Goal: Navigation & Orientation: Find specific page/section

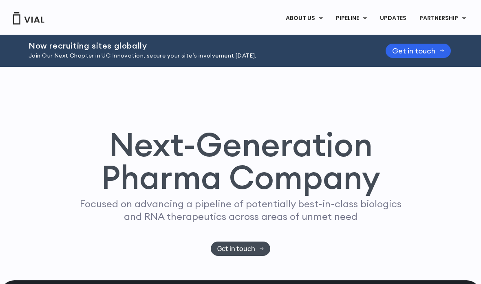
click at [318, 40] on link "ABOUT US" at bounding box center [317, 38] width 71 height 13
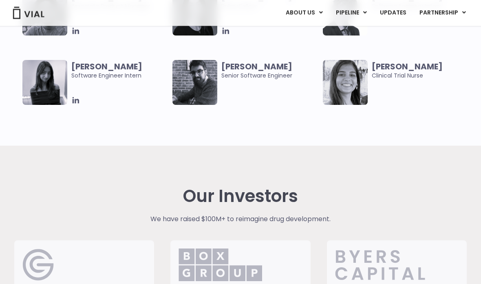
scroll to position [1853, 0]
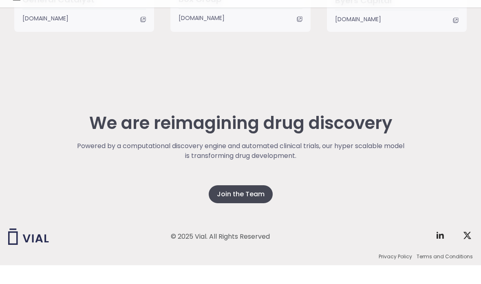
click at [437, 115] on div "We are reimagining drug discovery Powered by a computational discovery engine a…" at bounding box center [240, 201] width 465 height 220
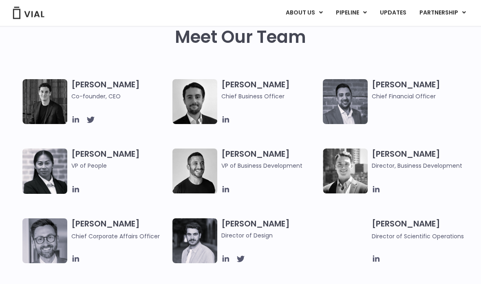
scroll to position [366, 0]
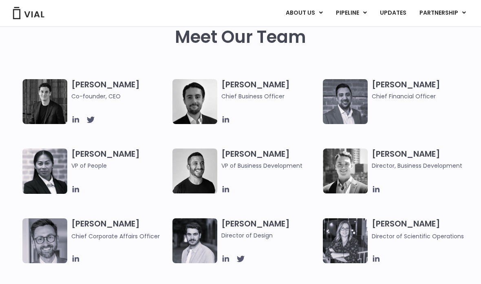
click at [51, 103] on img at bounding box center [44, 101] width 45 height 45
click at [99, 86] on h3 "Simon Burns Co-founder, CEO" at bounding box center [119, 90] width 97 height 22
click at [60, 102] on img at bounding box center [44, 101] width 45 height 45
click at [96, 83] on h3 "Simon Burns Co-founder, CEO" at bounding box center [119, 90] width 97 height 22
click at [42, 111] on img at bounding box center [44, 101] width 45 height 45
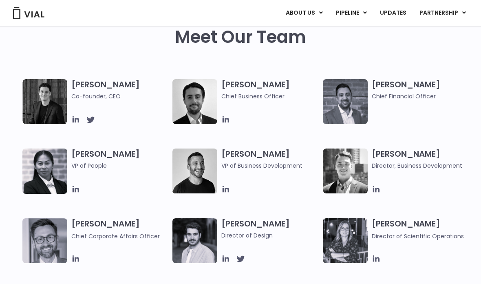
click at [77, 117] on icon at bounding box center [75, 119] width 9 height 9
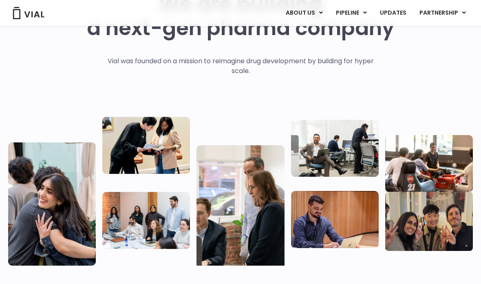
scroll to position [62, 0]
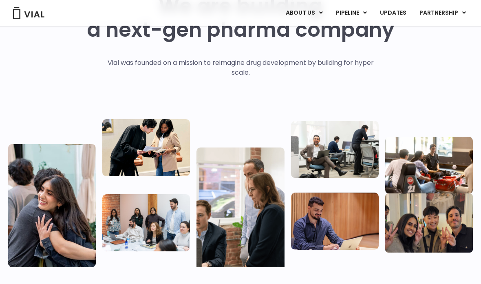
click at [314, 47] on link "CAREERS" at bounding box center [317, 45] width 71 height 13
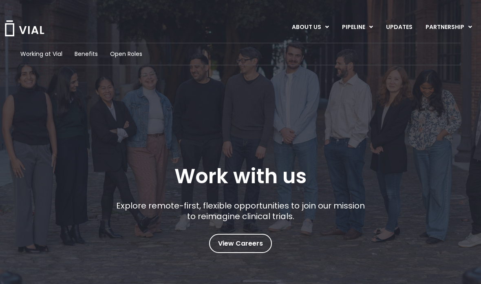
click at [128, 57] on span "Open Roles" at bounding box center [126, 54] width 32 height 9
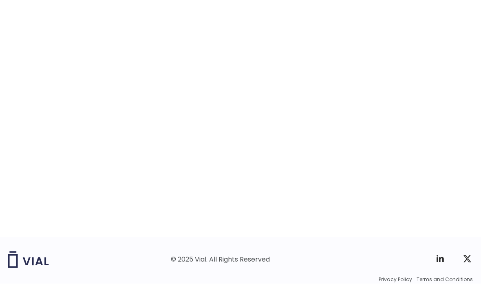
scroll to position [1292, 0]
